Goal: Information Seeking & Learning: Understand process/instructions

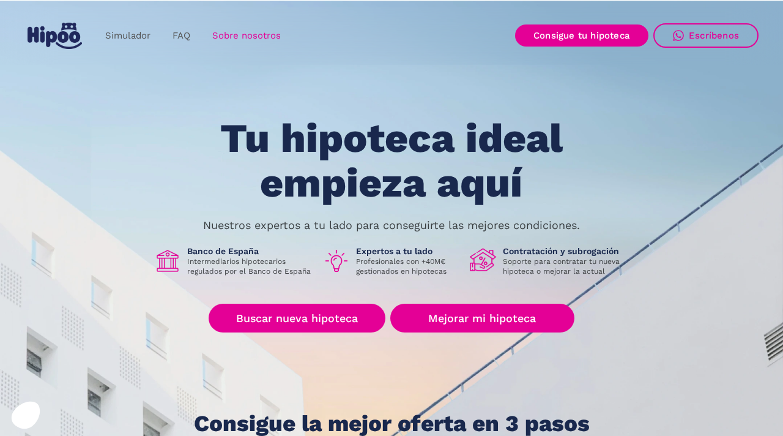
click at [237, 34] on link "Sobre nosotros" at bounding box center [246, 36] width 91 height 24
click at [184, 39] on link "FAQ" at bounding box center [182, 36] width 40 height 24
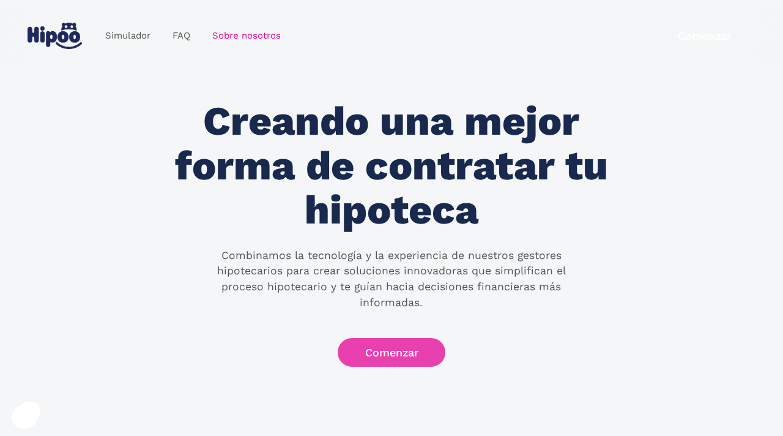
click at [401, 346] on link "Comenzar" at bounding box center [392, 352] width 108 height 29
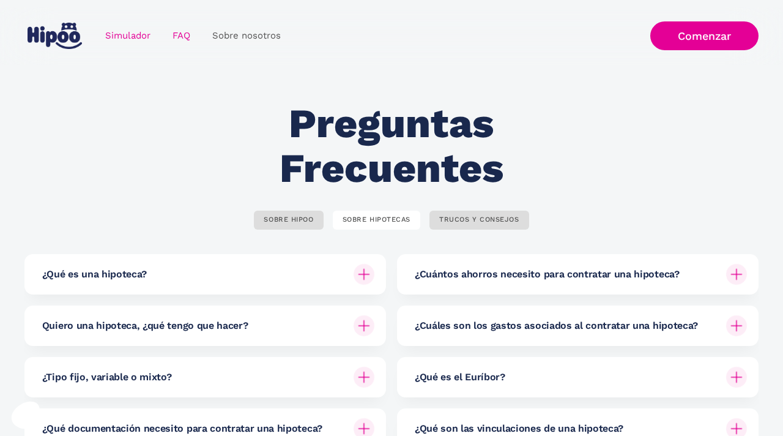
click at [136, 38] on link "Simulador" at bounding box center [127, 36] width 67 height 24
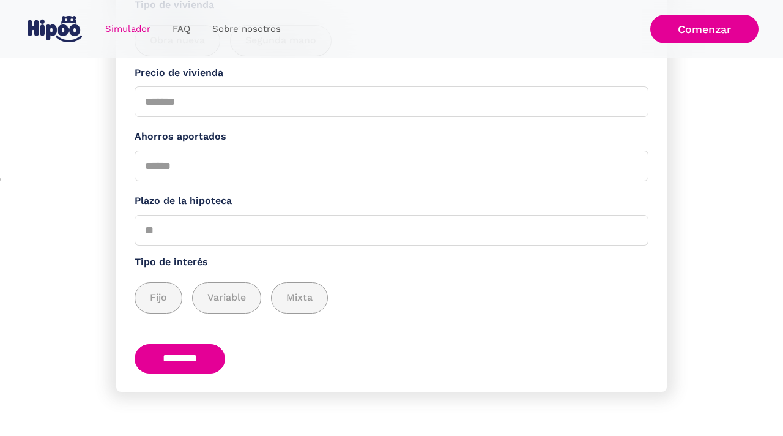
scroll to position [275, 0]
